Goal: Transaction & Acquisition: Purchase product/service

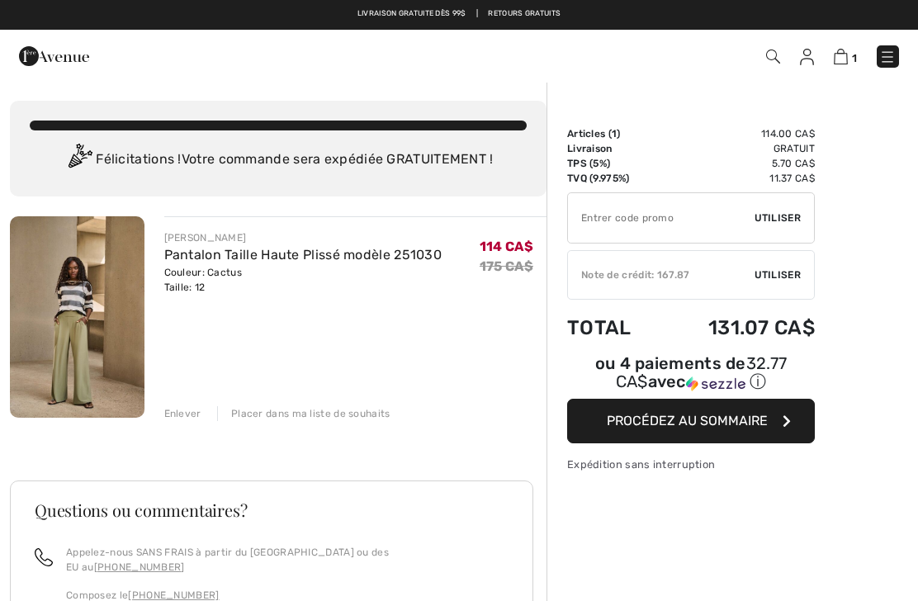
click at [788, 275] on span "Utiliser" at bounding box center [777, 274] width 46 height 15
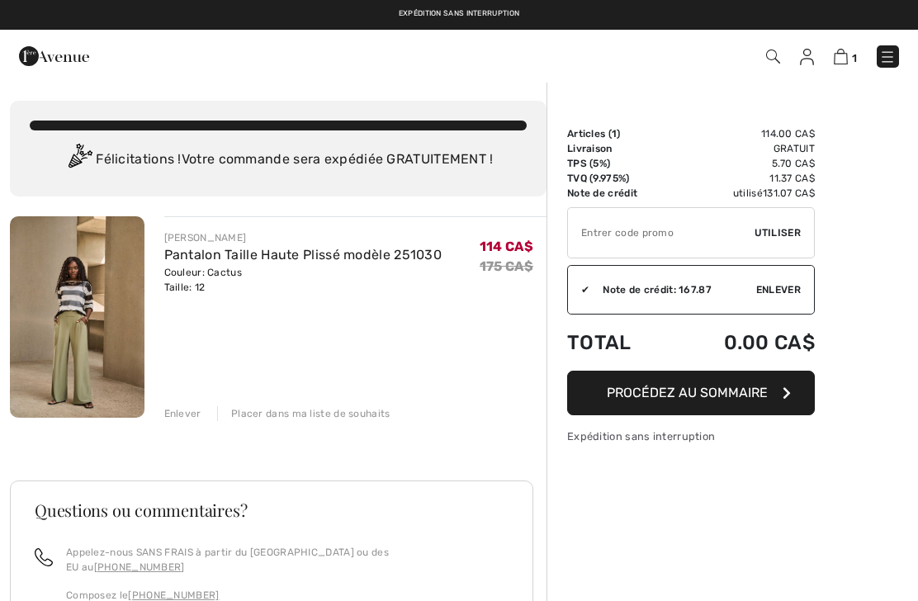
click at [731, 386] on span "Procédez au sommaire" at bounding box center [686, 393] width 161 height 16
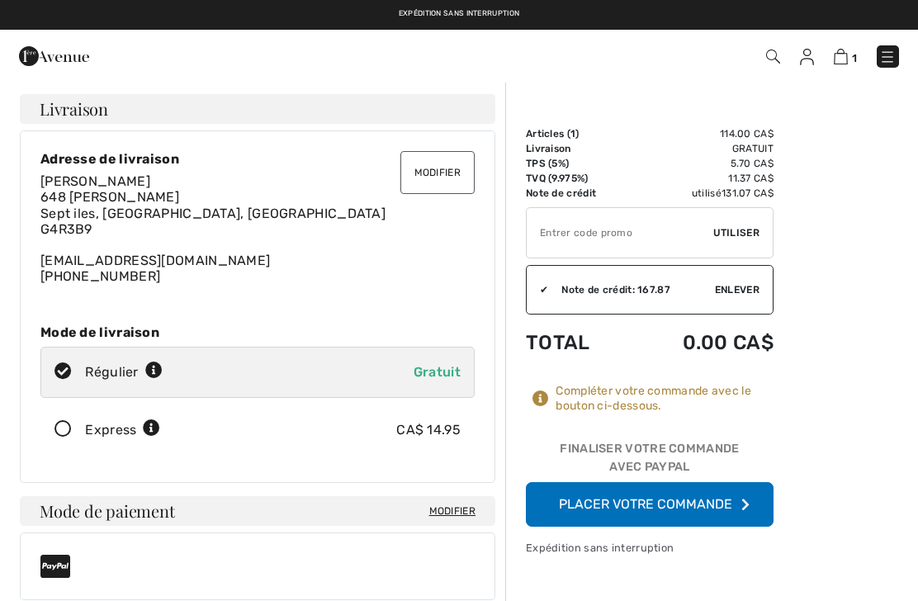
click at [449, 172] on button "Modifier" at bounding box center [437, 172] width 74 height 43
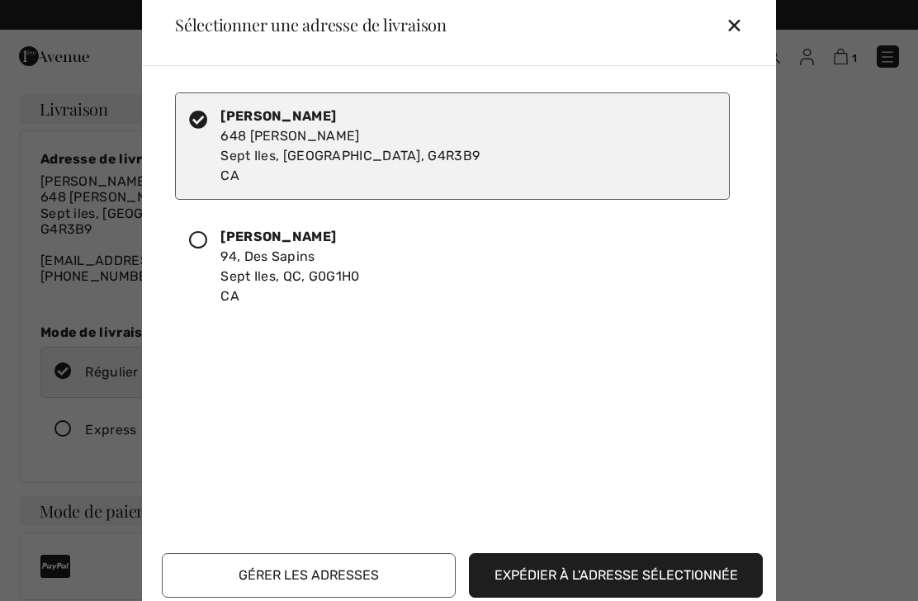
click at [214, 243] on div at bounding box center [204, 266] width 31 height 79
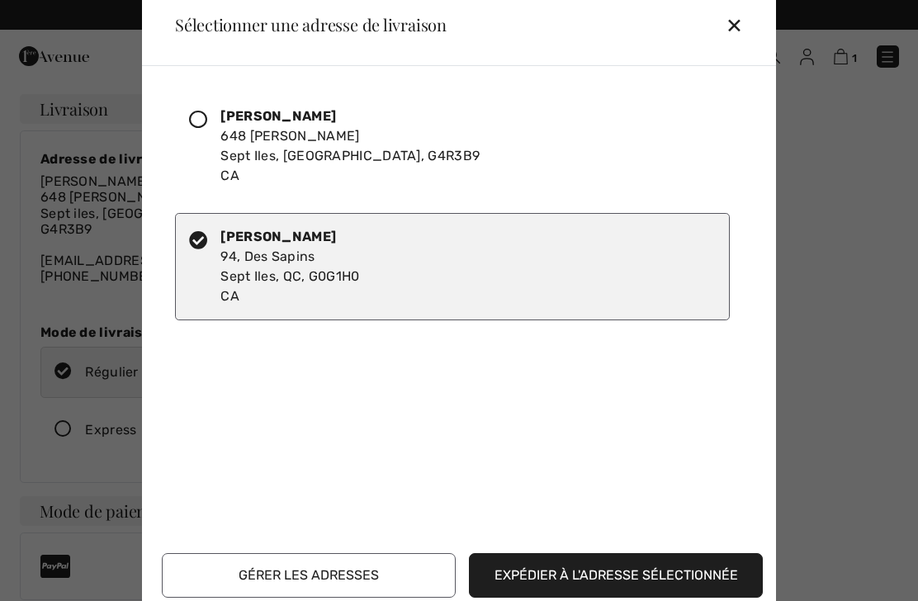
click at [354, 575] on button "Gérer les adresses" at bounding box center [309, 575] width 294 height 45
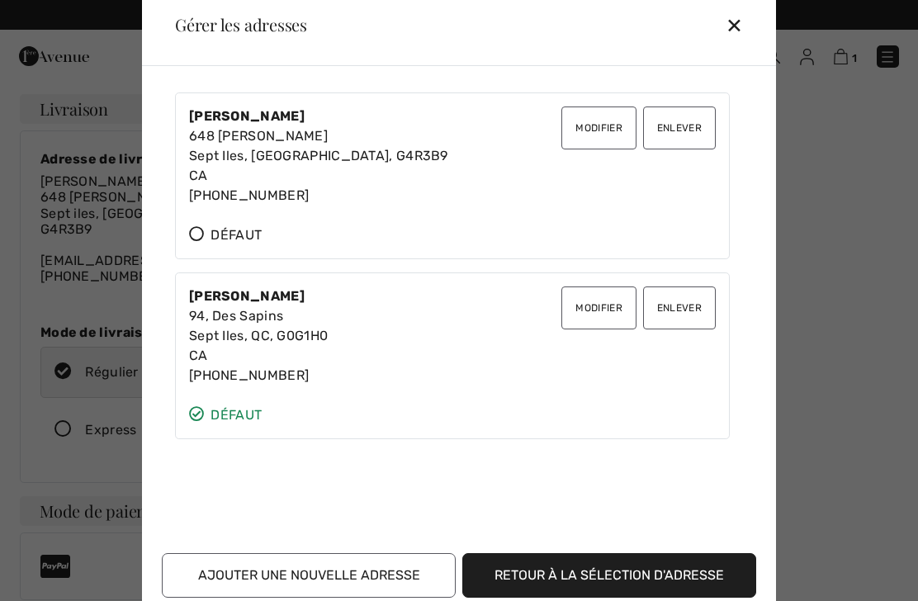
click at [686, 131] on button "Enlever" at bounding box center [679, 127] width 73 height 43
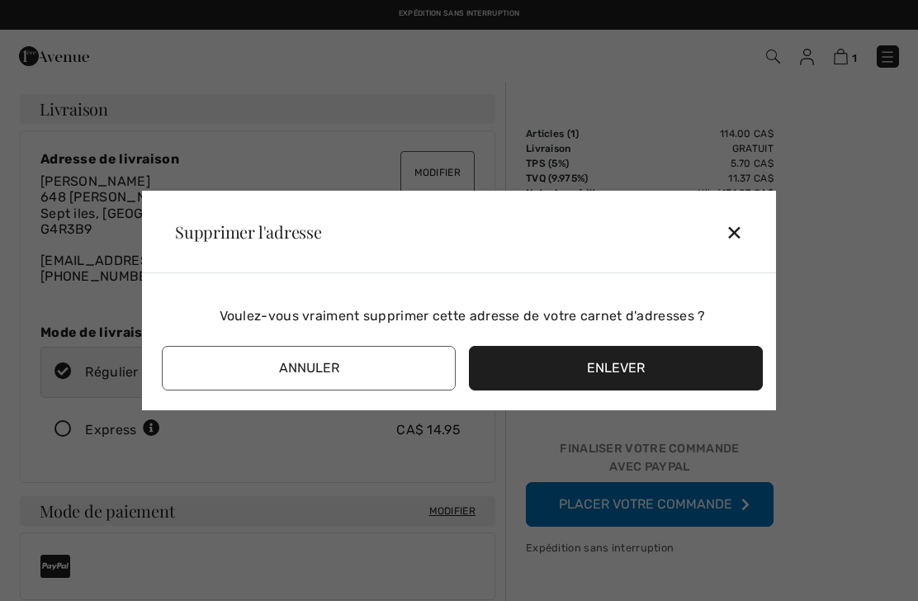
click at [620, 362] on button "Enlever" at bounding box center [616, 368] width 294 height 45
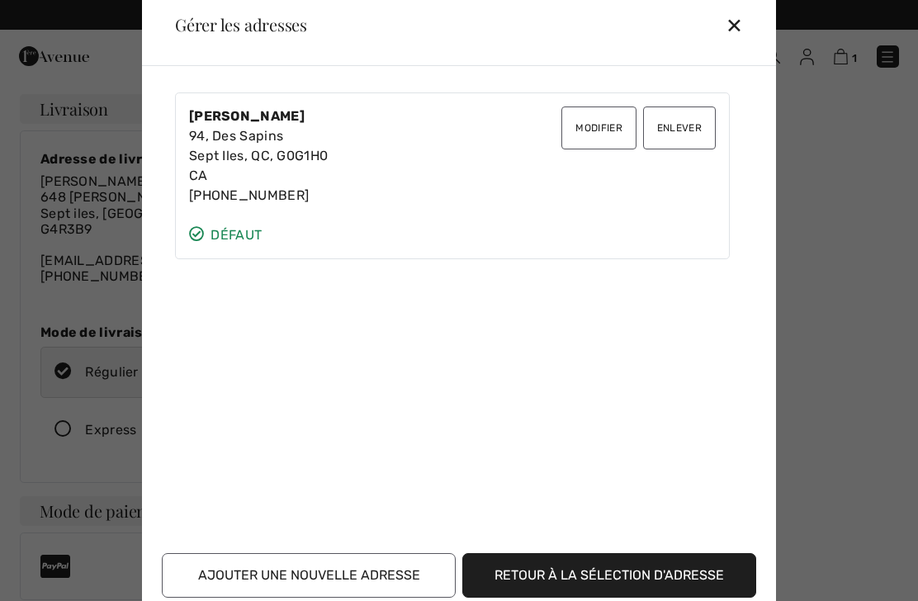
click at [626, 572] on button "Retour à la sélection d'adresse" at bounding box center [609, 575] width 294 height 45
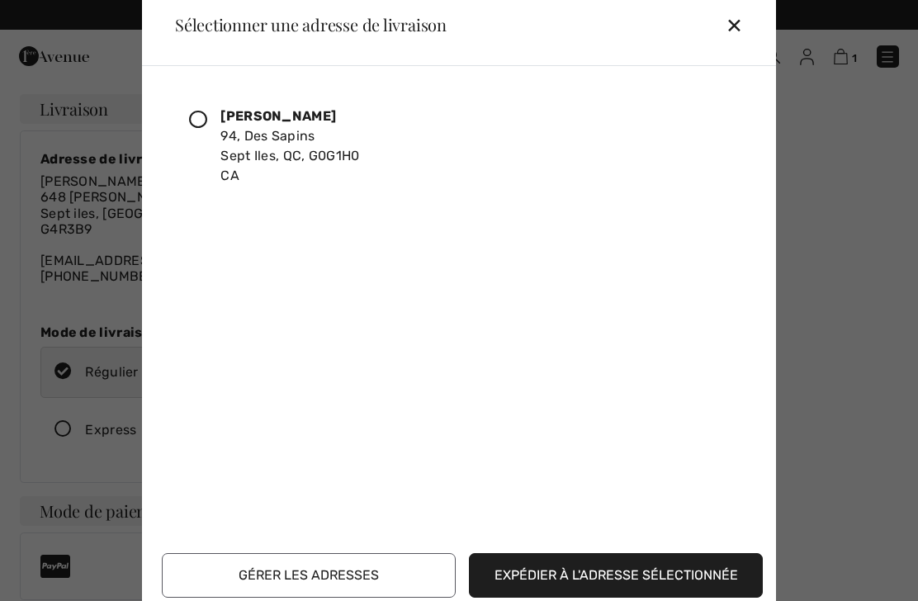
click at [201, 114] on icon at bounding box center [198, 120] width 18 height 18
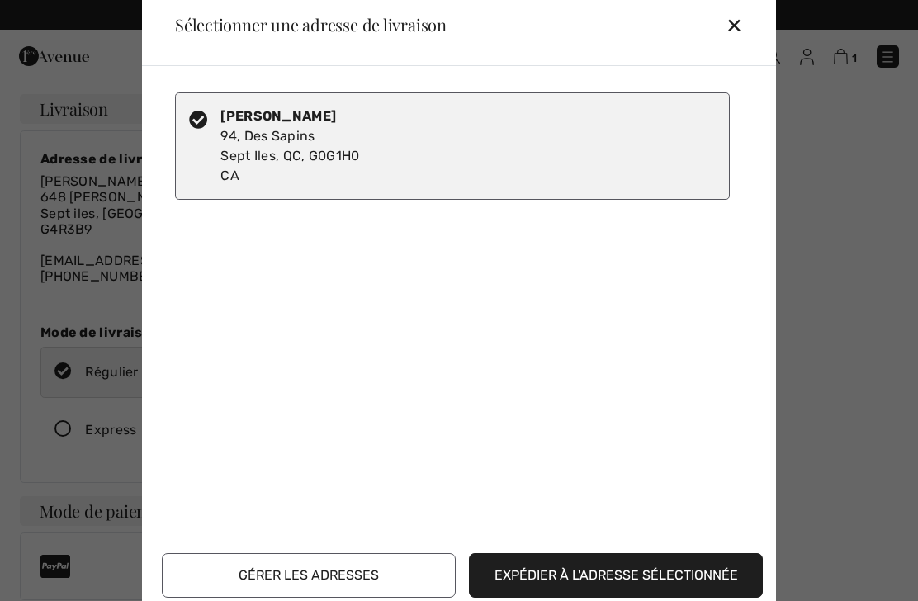
click at [603, 575] on button "Expédier à l'adresse sélectionnée" at bounding box center [616, 575] width 294 height 45
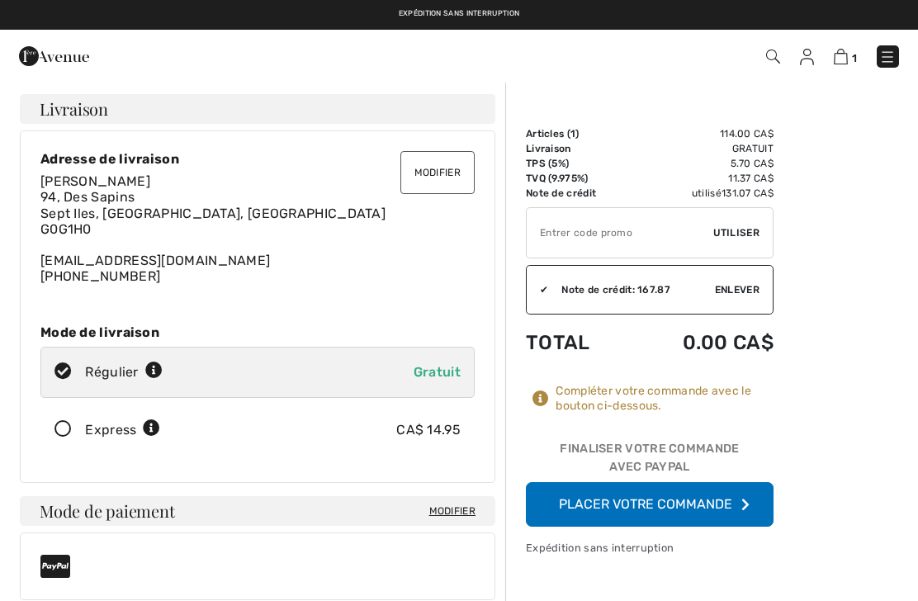
click at [697, 499] on button "Placer votre commande" at bounding box center [650, 504] width 248 height 45
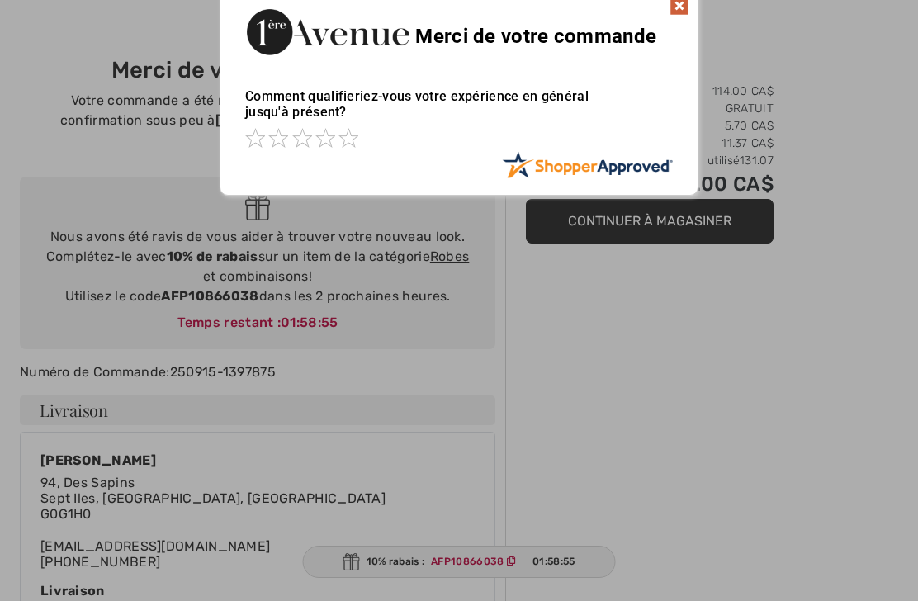
scroll to position [45, 0]
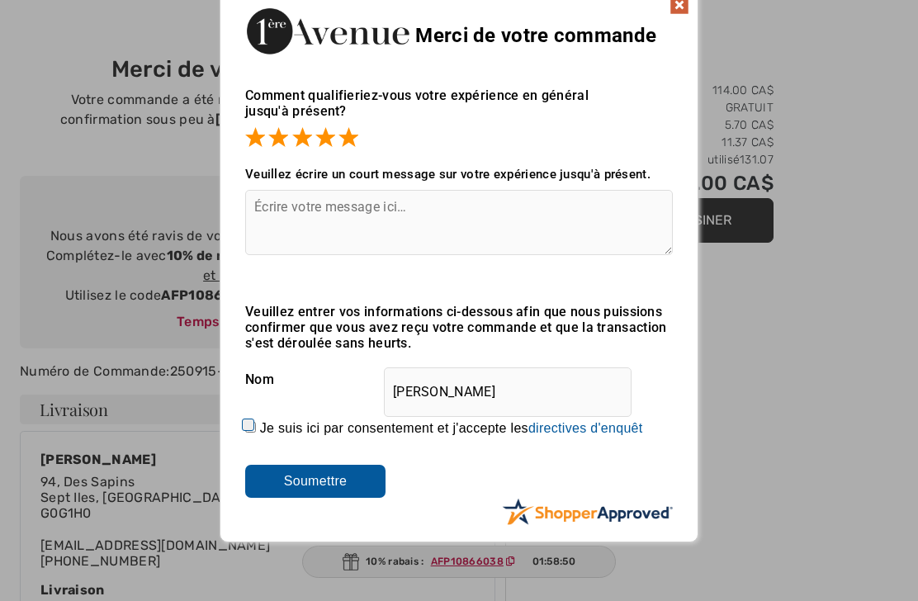
click at [342, 488] on input "Soumettre" at bounding box center [315, 481] width 140 height 33
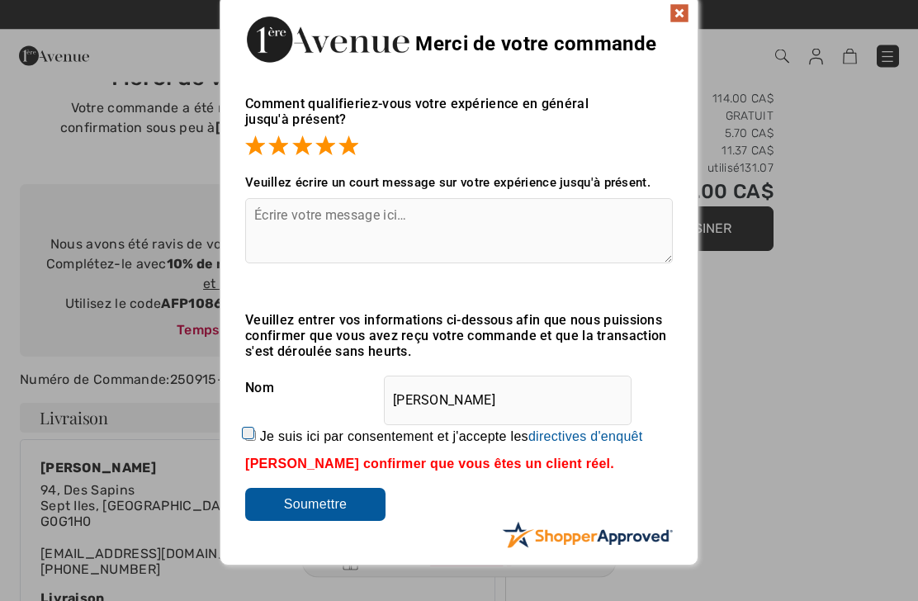
scroll to position [0, 0]
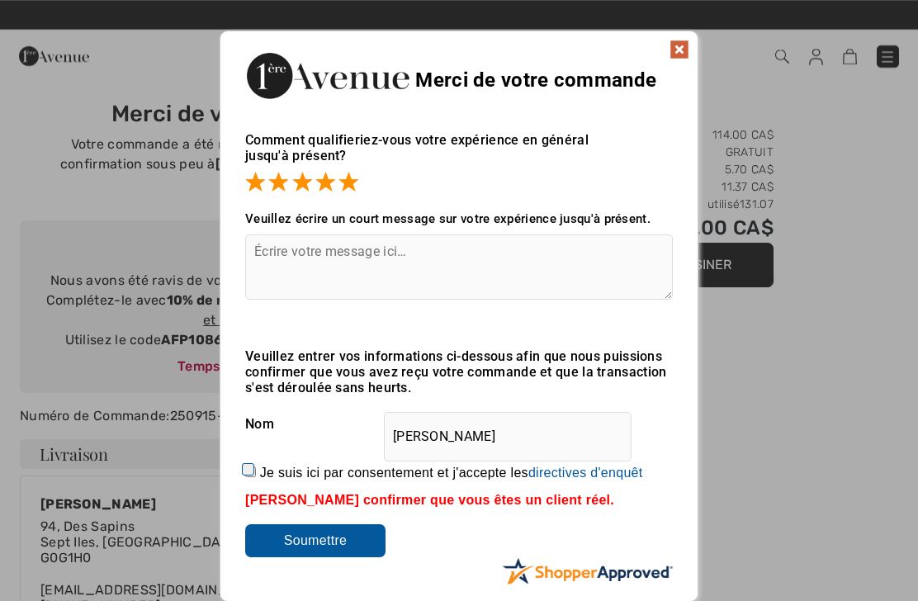
click at [685, 56] on img at bounding box center [679, 50] width 20 height 20
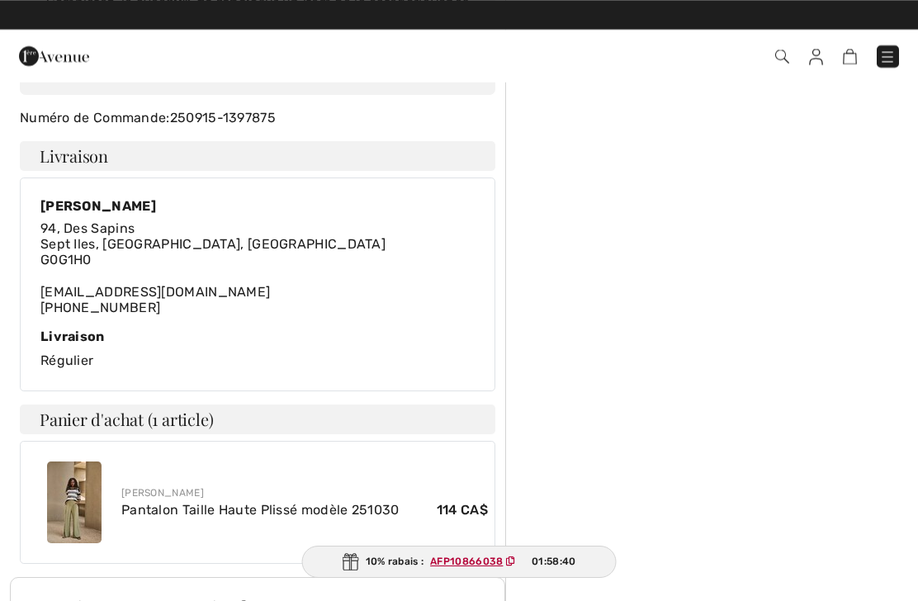
scroll to position [297, 0]
